Goal: Find specific page/section: Find specific page/section

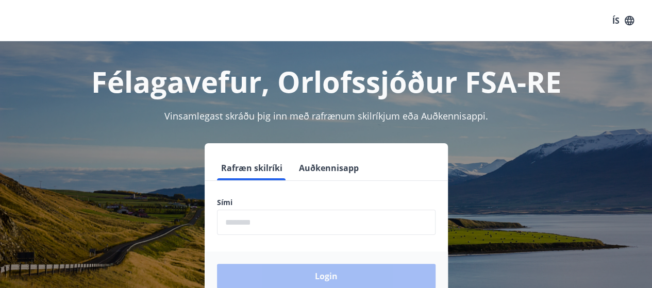
click at [285, 222] on input "phone" at bounding box center [326, 222] width 218 height 25
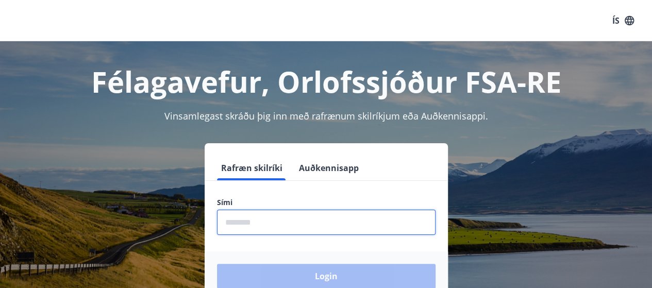
type input "********"
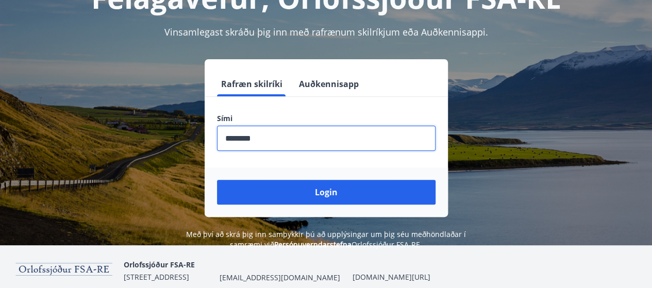
scroll to position [103, 0]
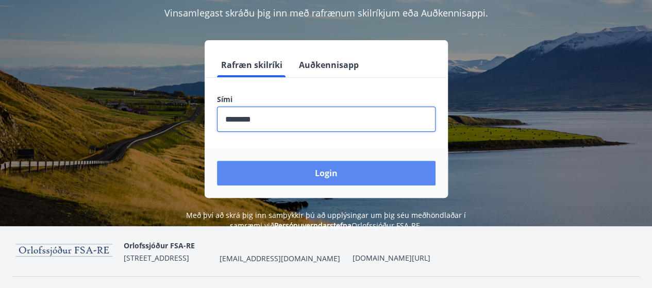
click at [338, 179] on button "Login" at bounding box center [326, 173] width 218 height 25
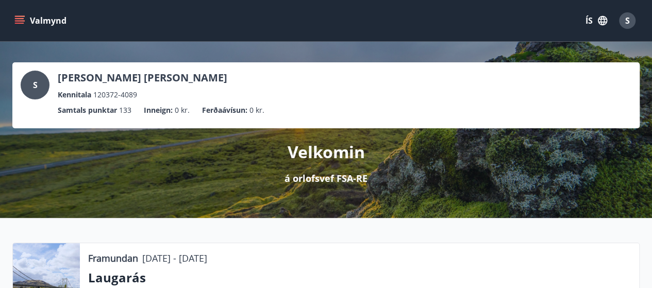
click at [22, 20] on icon "menu" at bounding box center [19, 20] width 10 height 10
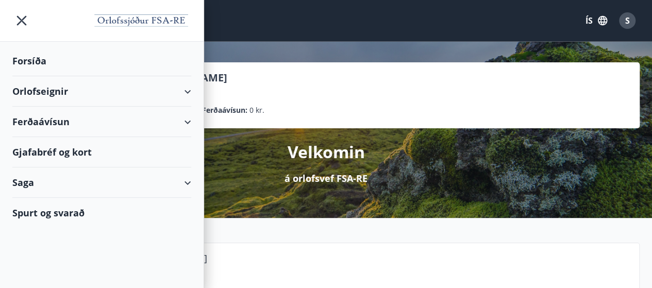
click at [87, 148] on div "Gjafabréf og kort" at bounding box center [101, 152] width 179 height 30
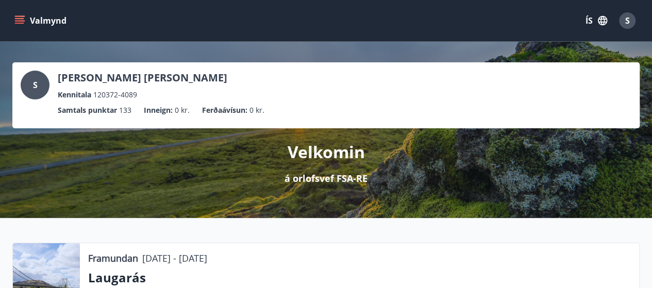
click at [18, 19] on icon "menu" at bounding box center [19, 18] width 9 height 1
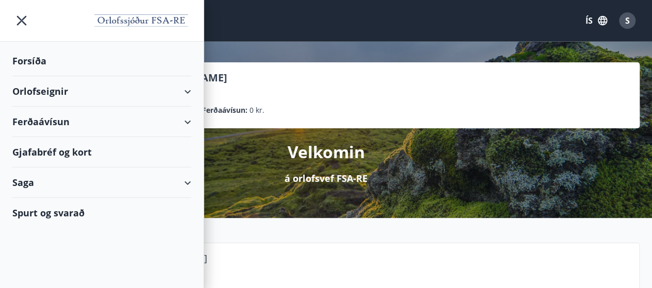
click at [68, 156] on div "Gjafabréf og kort" at bounding box center [101, 152] width 179 height 30
